Goal: Task Accomplishment & Management: Complete application form

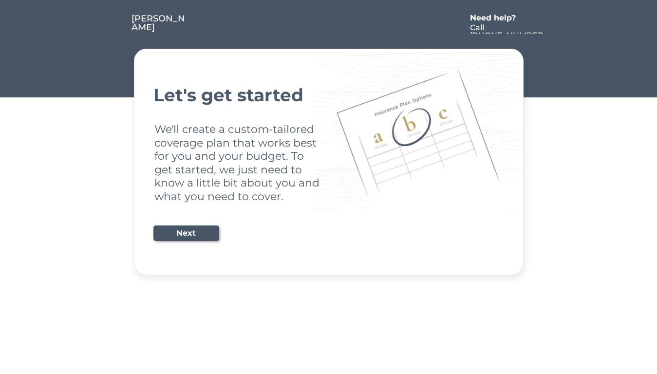
click at [328, 187] on div "Let's get started We'll create a custom-tailored coverage plan that works best …" at bounding box center [328, 162] width 351 height 202
click at [328, 138] on div "Let's get started We'll create a custom-tailored coverage plan that works best …" at bounding box center [328, 162] width 351 height 202
click at [329, 18] on div at bounding box center [327, 23] width 278 height 19
click at [329, 24] on div at bounding box center [327, 23] width 278 height 19
click at [113, 24] on div at bounding box center [113, 23] width 37 height 19
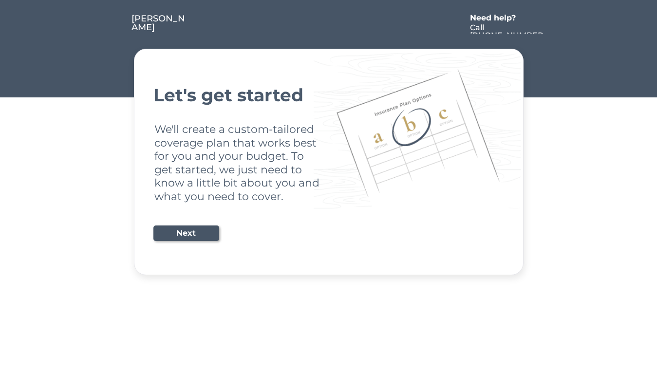
click at [326, 24] on div at bounding box center [327, 23] width 278 height 19
click at [498, 19] on div "Need help?" at bounding box center [498, 18] width 56 height 8
click at [554, 24] on div at bounding box center [554, 23] width 18 height 19
click at [115, 34] on div at bounding box center [115, 33] width 5 height 5
click at [329, 162] on div "Let's get started We'll create a custom-tailored coverage plan that works best …" at bounding box center [328, 162] width 351 height 202
